Goal: Task Accomplishment & Management: Use online tool/utility

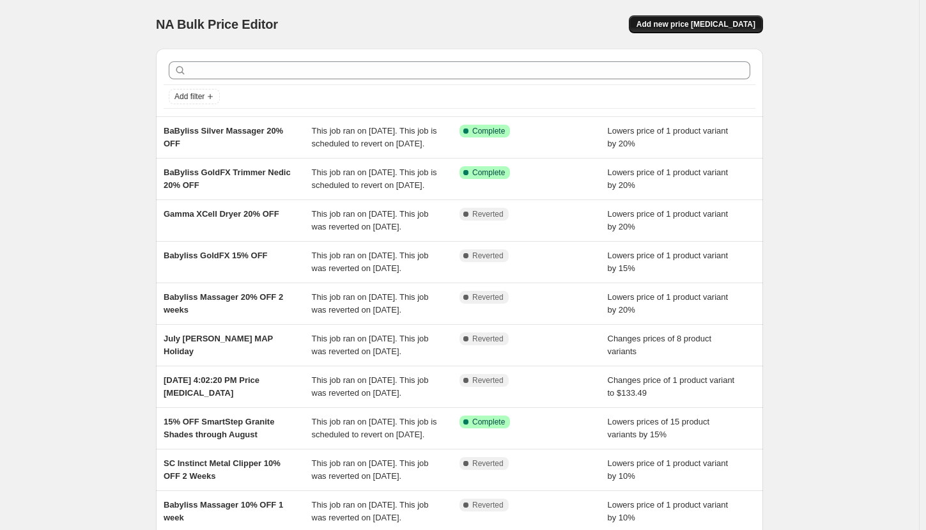
click at [730, 23] on span "Add new price change job" at bounding box center [695, 24] width 119 height 10
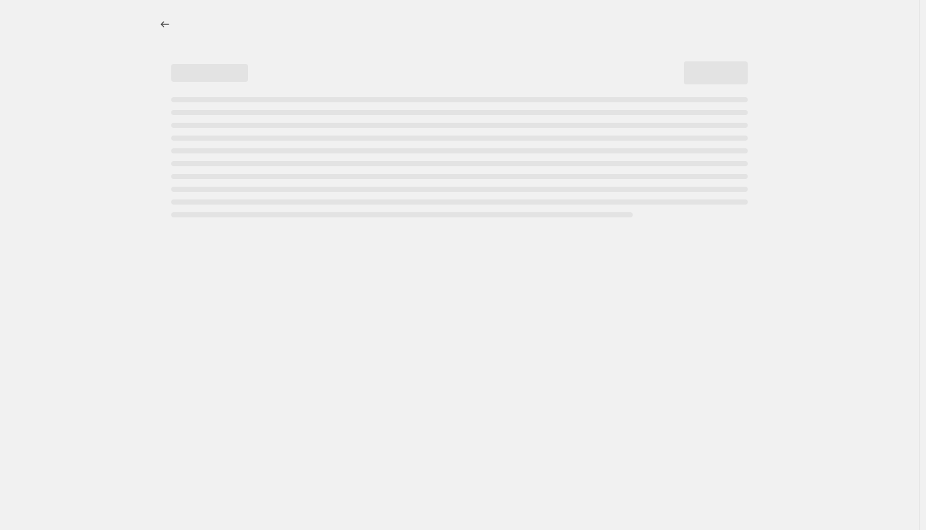
select select "percentage"
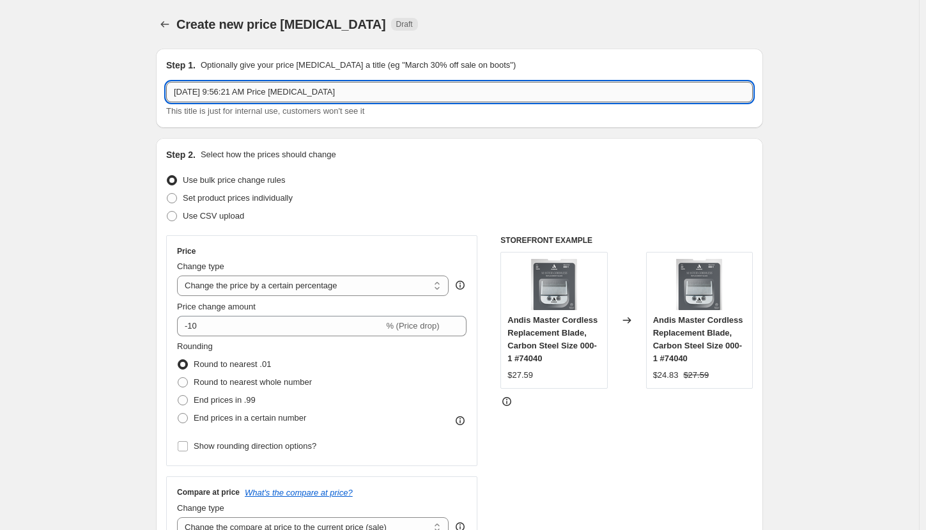
click at [234, 91] on input "Aug 20, 2025, 9:56:21 AM Price change job" at bounding box center [459, 92] width 587 height 20
click at [268, 92] on input "Aug 20, 2025, 9:56:21 AM Price change job" at bounding box center [459, 92] width 587 height 20
click at [268, 92] on input "BaBylissPRO X" at bounding box center [459, 92] width 587 height 20
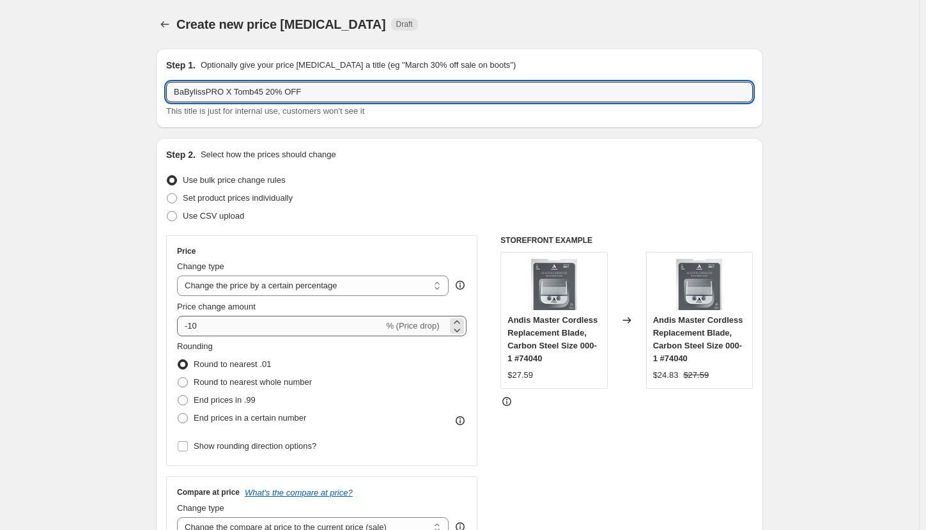
type input "BaBylissPRO X Tomb45 20% OFF"
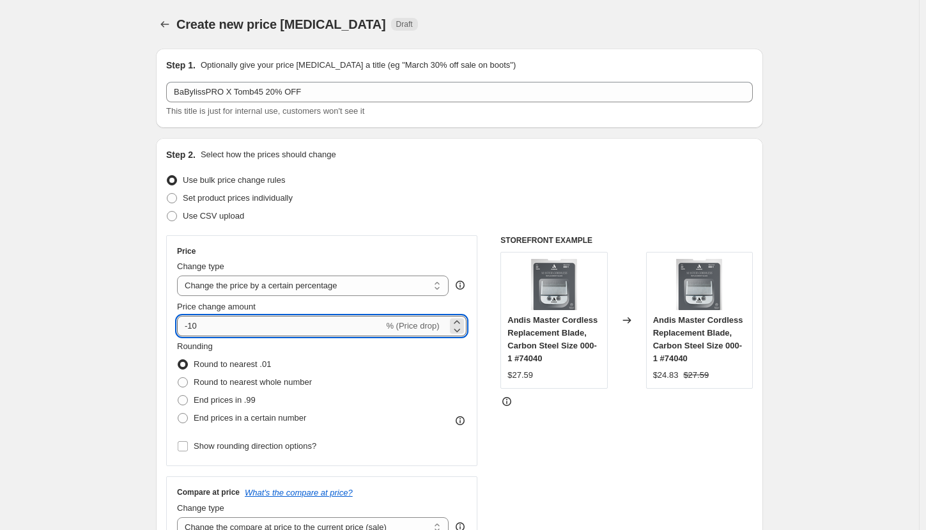
click at [295, 322] on input "-10" at bounding box center [280, 326] width 206 height 20
type input "-1"
type input "-20"
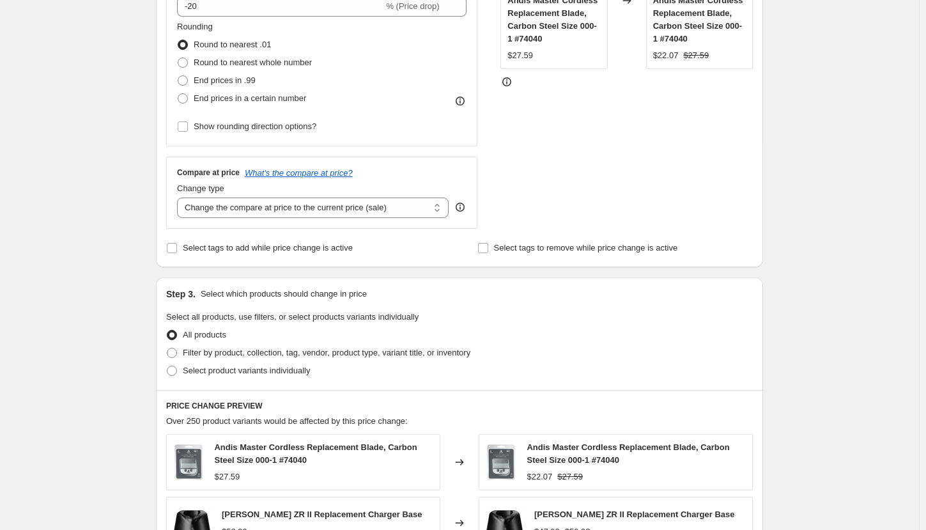
scroll to position [447, 0]
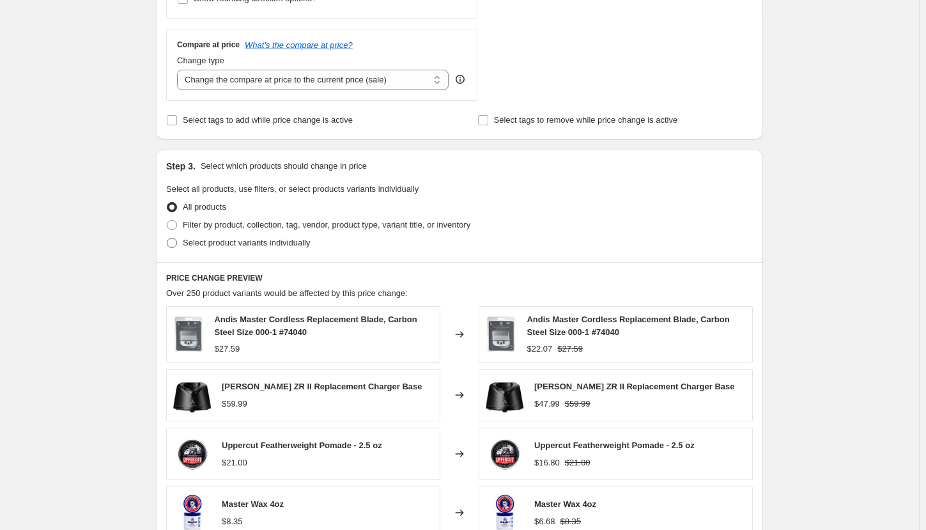
click at [254, 246] on span "Select product variants individually" at bounding box center [246, 243] width 127 height 10
click at [167, 238] on input "Select product variants individually" at bounding box center [167, 238] width 1 height 1
radio input "true"
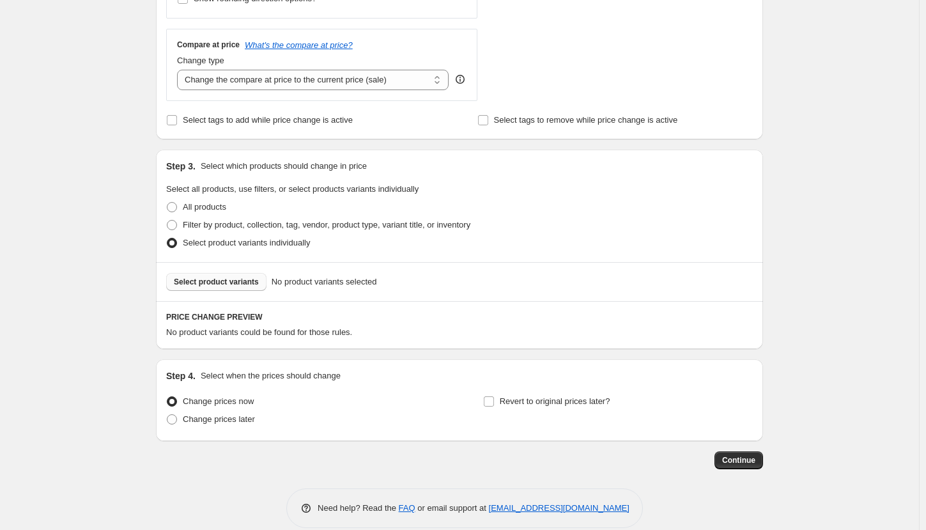
click at [248, 275] on button "Select product variants" at bounding box center [216, 282] width 100 height 18
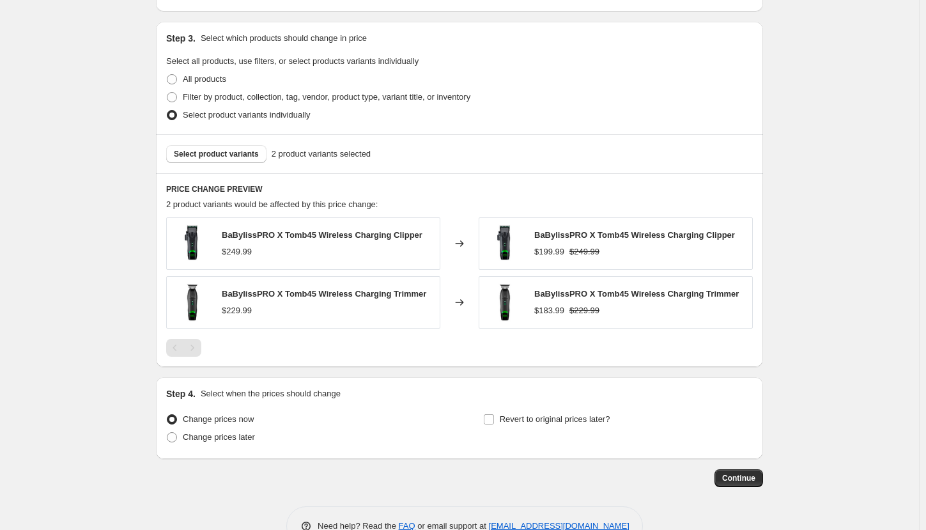
scroll to position [608, 0]
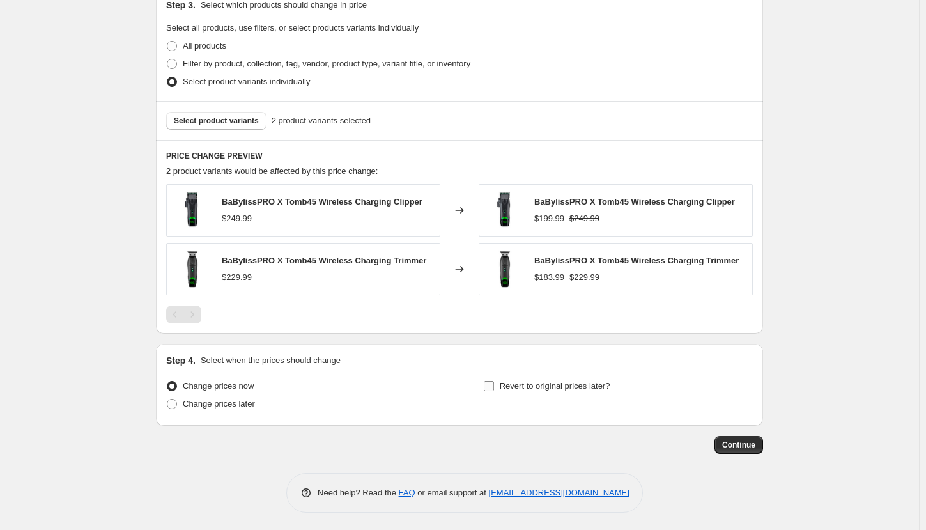
click at [498, 385] on label "Revert to original prices later?" at bounding box center [546, 386] width 127 height 18
click at [494, 385] on input "Revert to original prices later?" at bounding box center [489, 386] width 10 height 10
checkbox input "true"
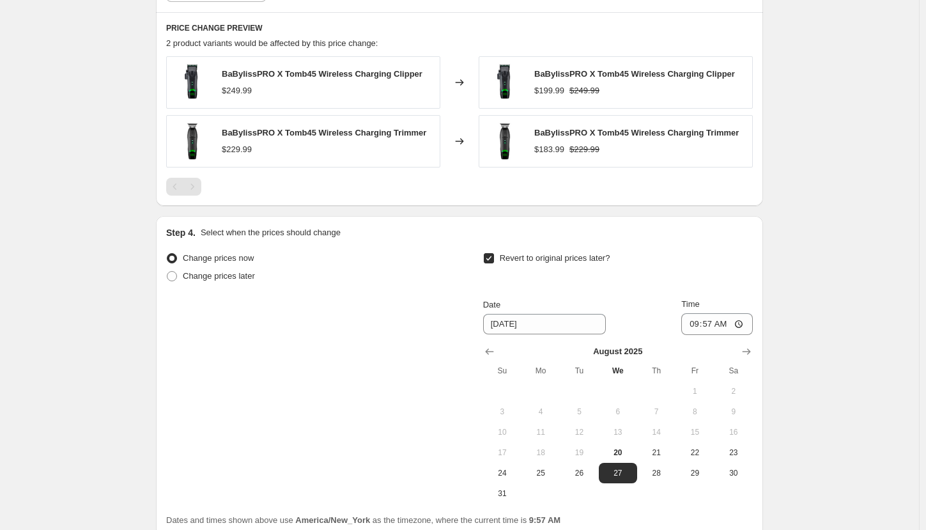
scroll to position [800, 0]
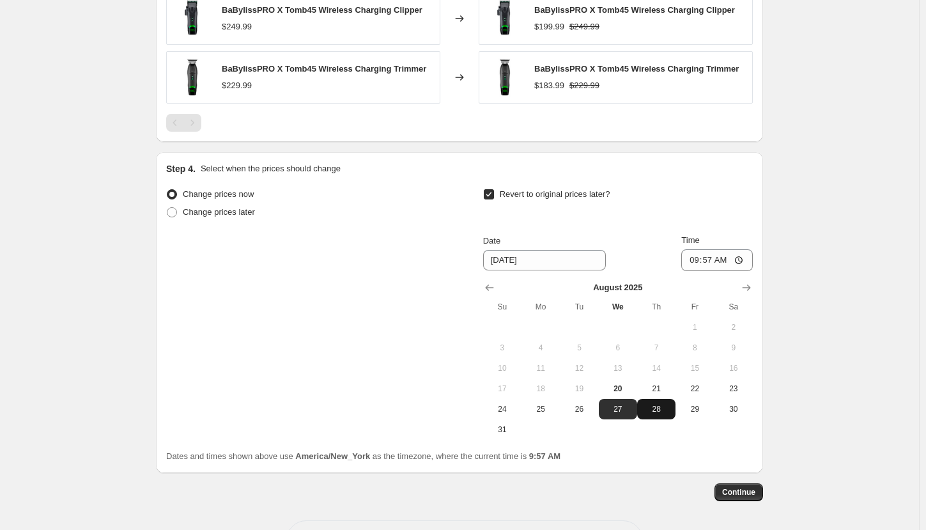
click at [656, 412] on span "28" at bounding box center [656, 409] width 28 height 10
type input "8/28/2025"
click at [698, 262] on input "09:57" at bounding box center [717, 260] width 72 height 22
type input "03:00"
click at [411, 283] on div "Change prices now Change prices later Revert to original prices later? Date 8/2…" at bounding box center [459, 312] width 587 height 254
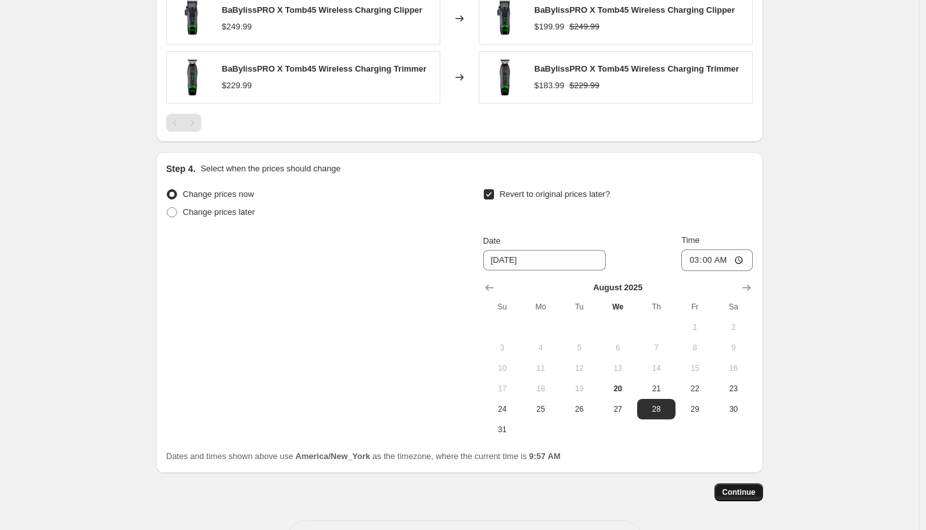
click at [741, 492] on span "Continue" at bounding box center [738, 492] width 33 height 10
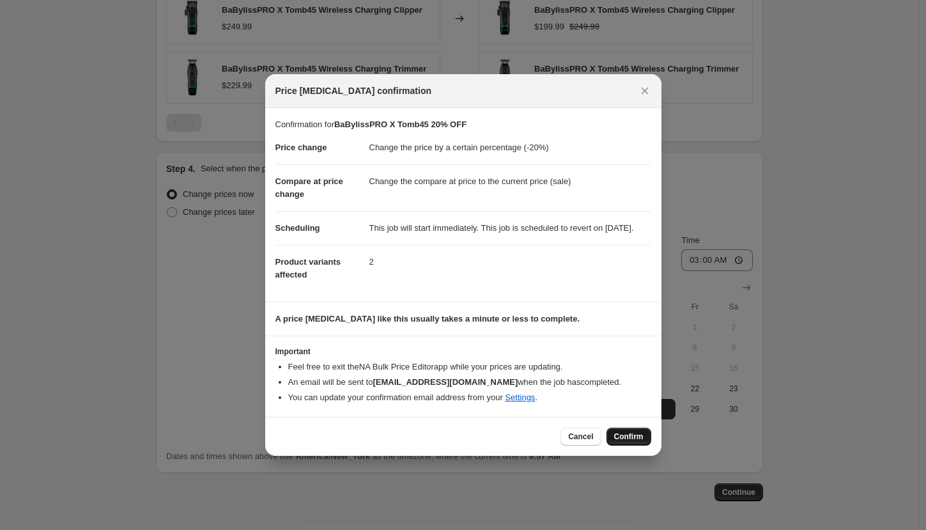
click at [634, 441] on span "Confirm" at bounding box center [628, 436] width 29 height 10
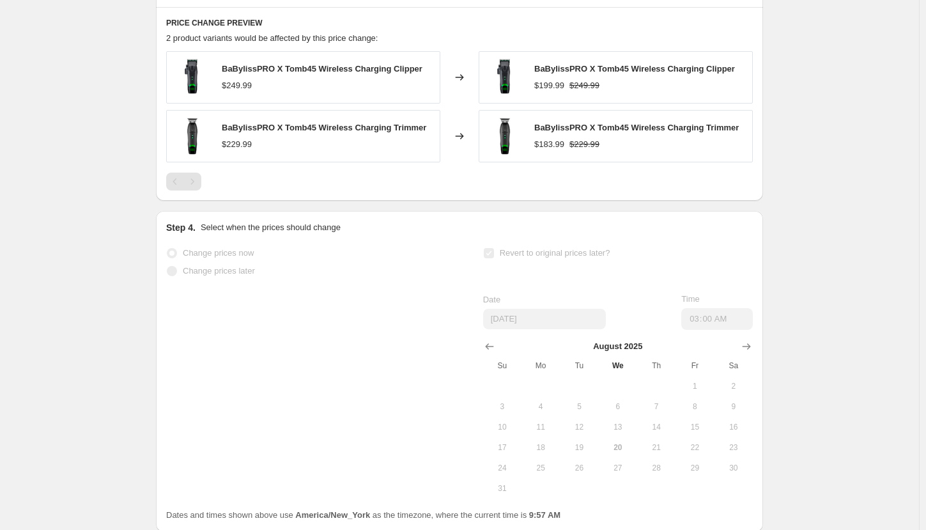
scroll to position [833, 0]
